Goal: Obtain resource: Download file/media

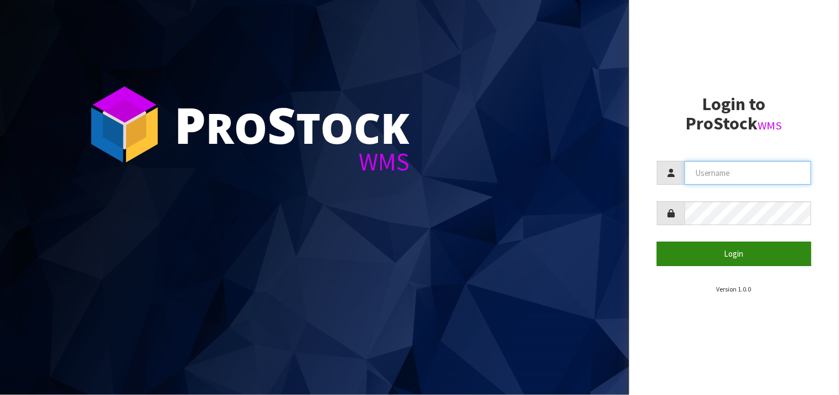
type input "KIRKGROUP"
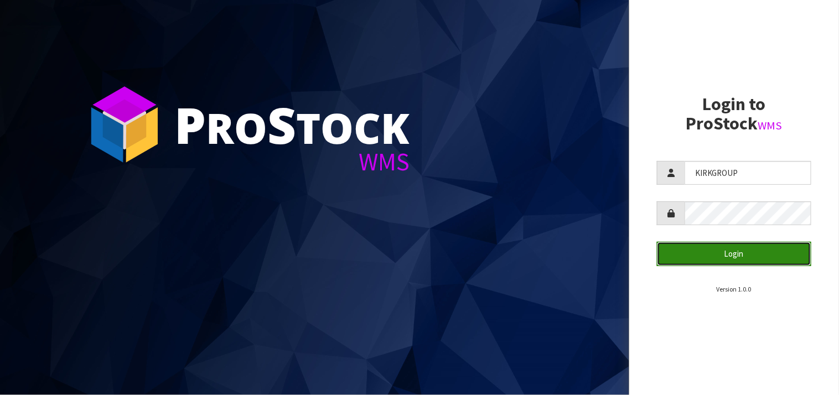
click at [730, 255] on button "Login" at bounding box center [734, 254] width 154 height 24
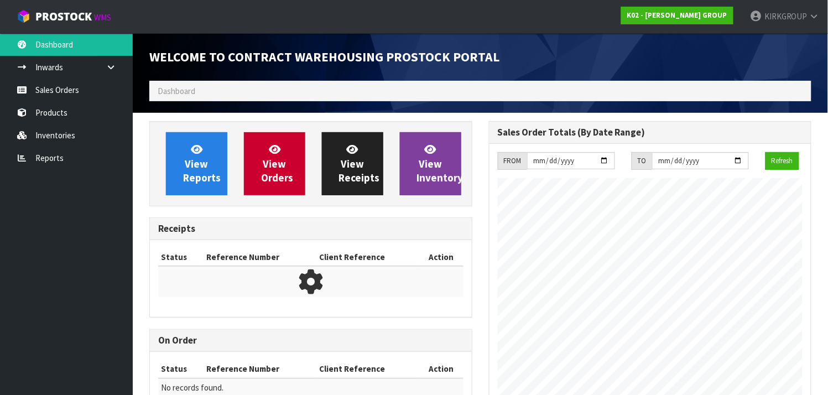
scroll to position [452, 339]
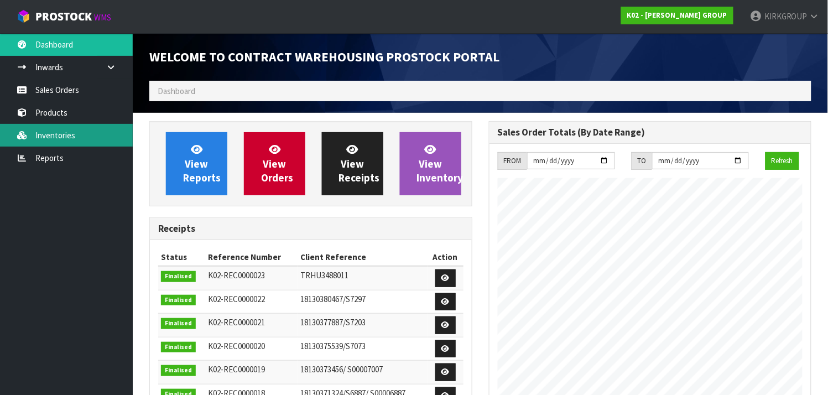
click at [47, 132] on link "Inventories" at bounding box center [66, 135] width 133 height 23
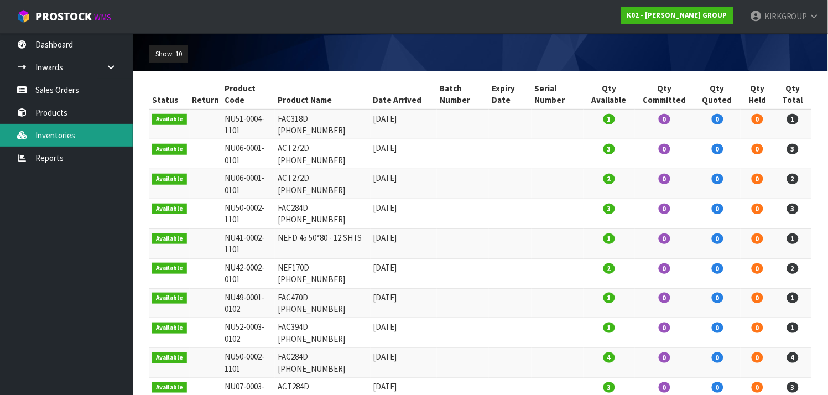
scroll to position [138, 0]
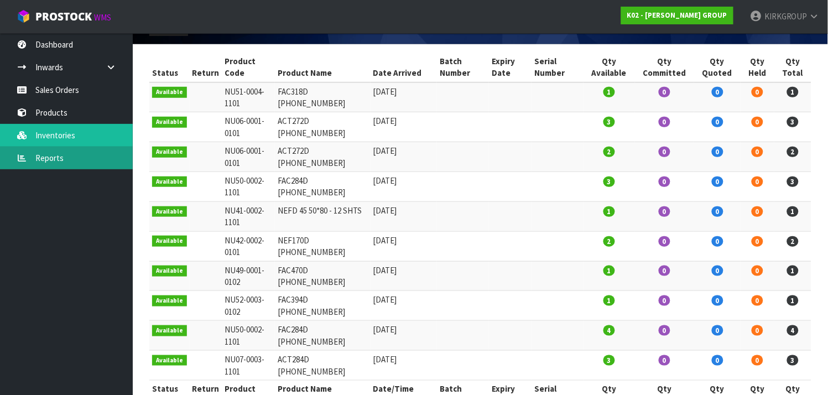
click at [54, 164] on link "Reports" at bounding box center [66, 158] width 133 height 23
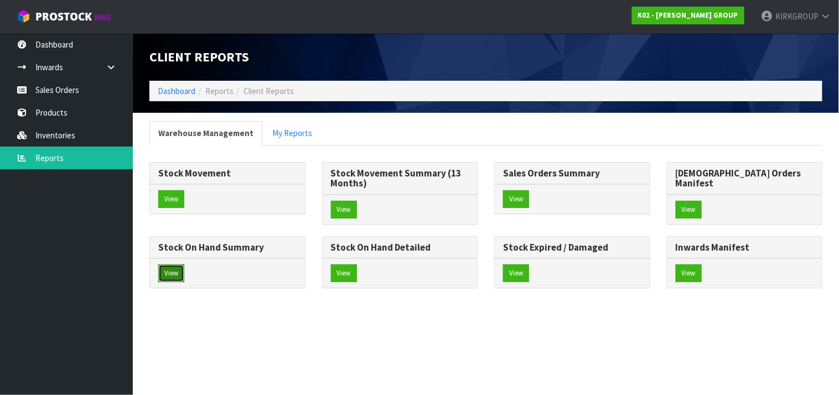
click at [184, 264] on button "View" at bounding box center [171, 273] width 26 height 18
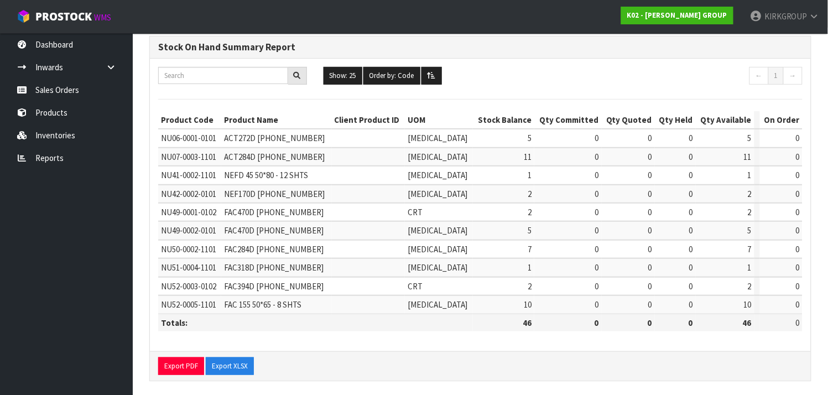
scroll to position [86, 0]
click at [350, 72] on button "Show: 25" at bounding box center [343, 75] width 39 height 18
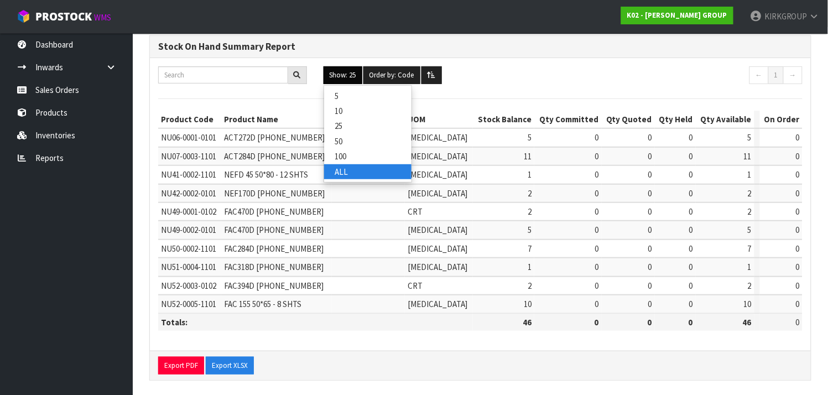
click at [341, 173] on link "ALL" at bounding box center [367, 171] width 87 height 15
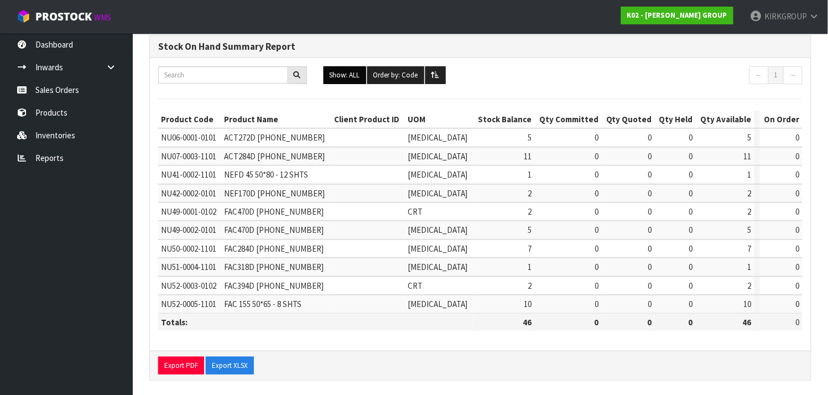
click at [324, 66] on button "Show: ALL" at bounding box center [345, 75] width 43 height 18
click at [342, 171] on link "ALL" at bounding box center [367, 171] width 87 height 15
click at [233, 362] on button "Export XLSX" at bounding box center [230, 366] width 48 height 18
click at [526, 45] on h3 "Stock On Hand Summary Report" at bounding box center [480, 46] width 645 height 11
click at [813, 13] on icon at bounding box center [814, 16] width 11 height 8
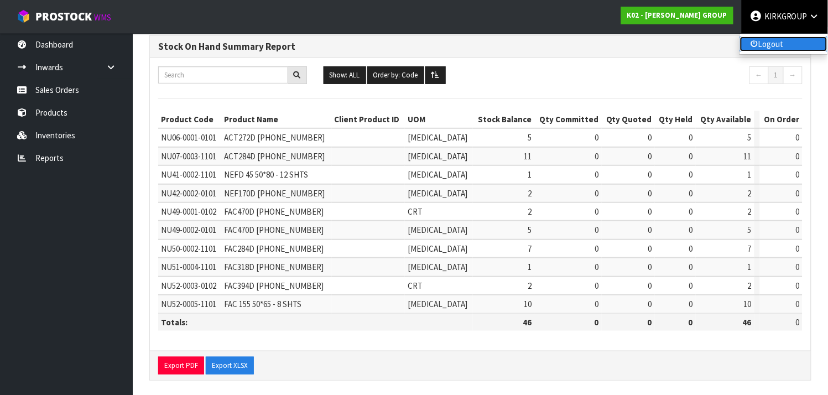
click at [786, 45] on link "Logout" at bounding box center [783, 44] width 87 height 15
